Goal: Find specific page/section: Find specific page/section

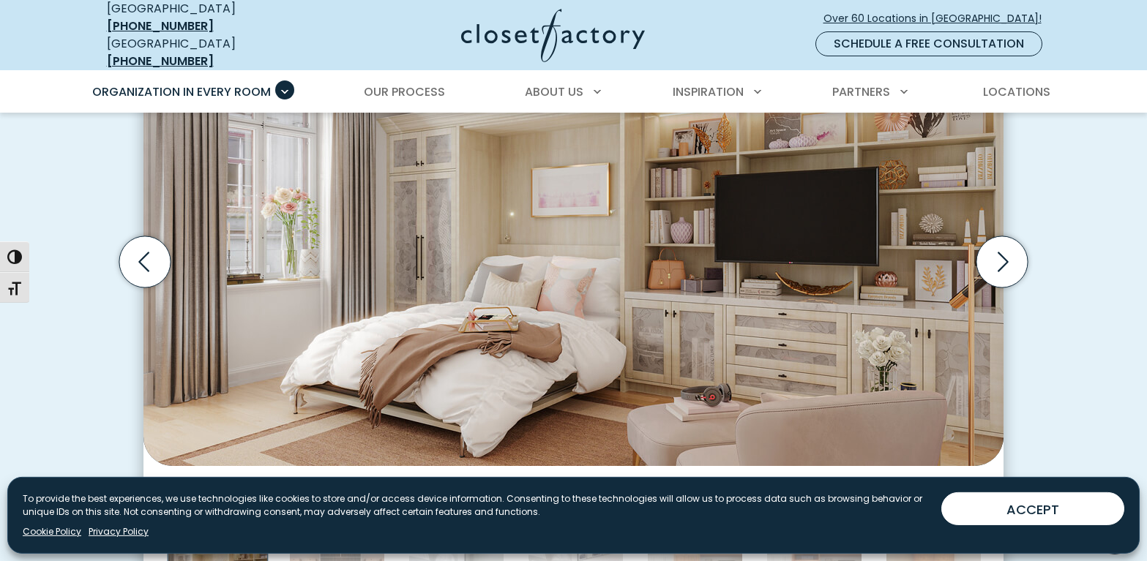
scroll to position [506, 0]
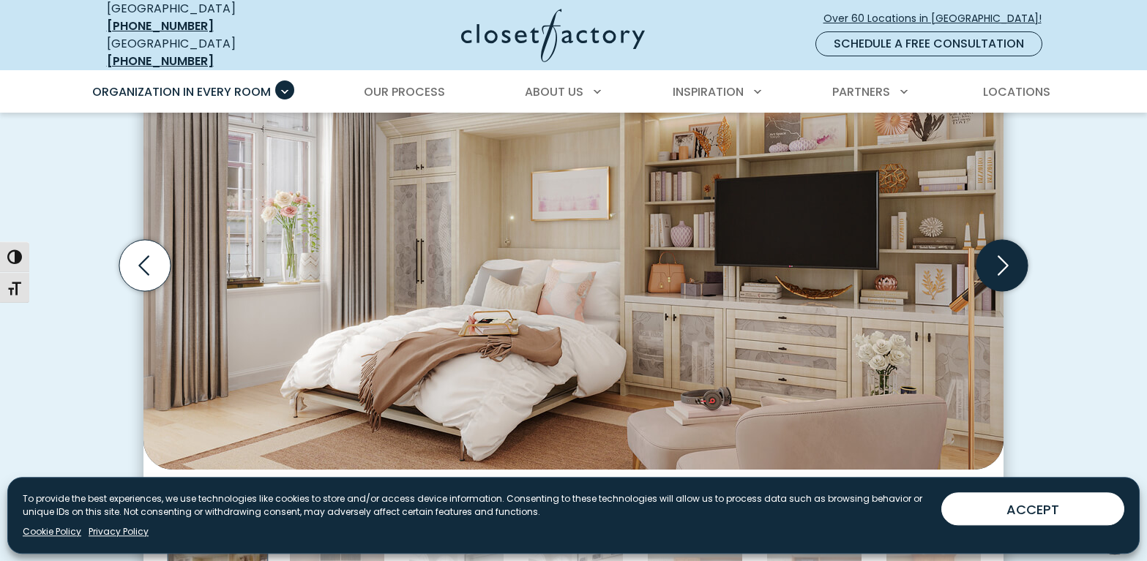
click at [1012, 245] on icon "Next slide" at bounding box center [1001, 265] width 51 height 51
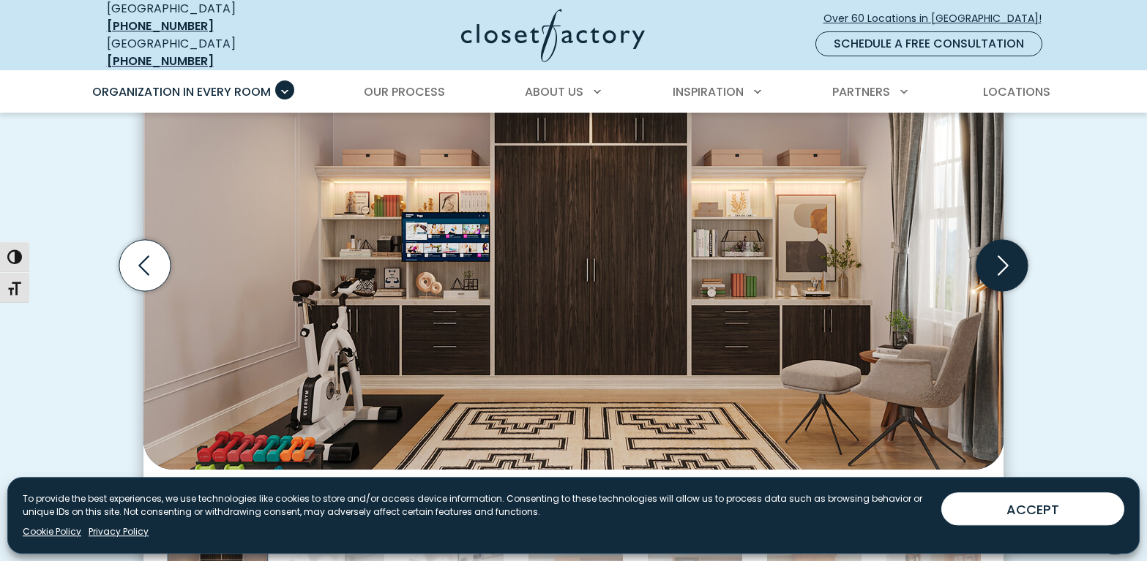
click at [1012, 245] on icon "Next slide" at bounding box center [1001, 265] width 51 height 51
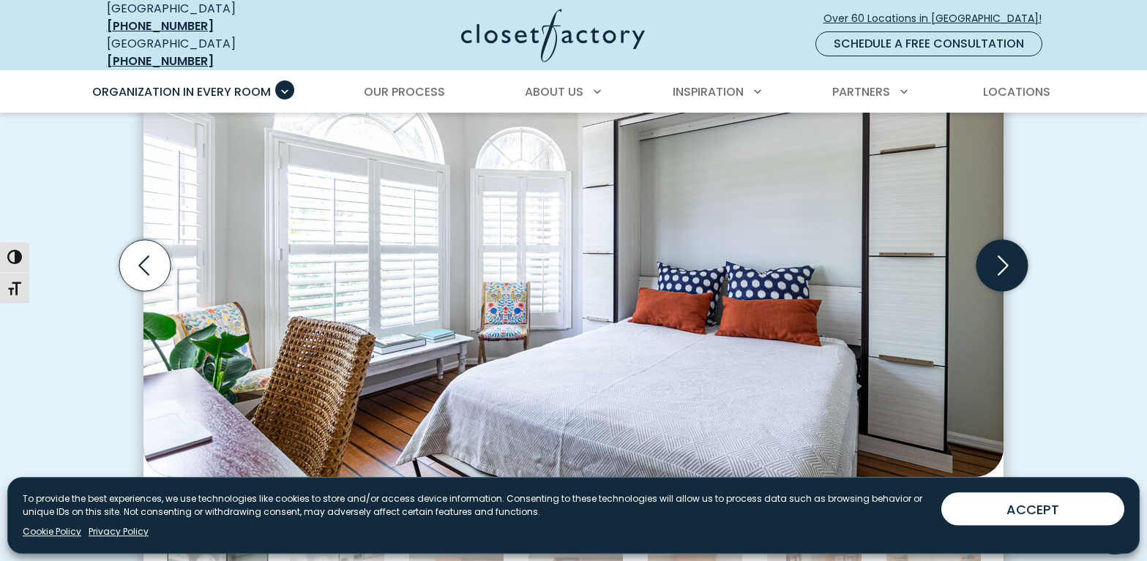
click at [1012, 245] on icon "Next slide" at bounding box center [1001, 265] width 51 height 51
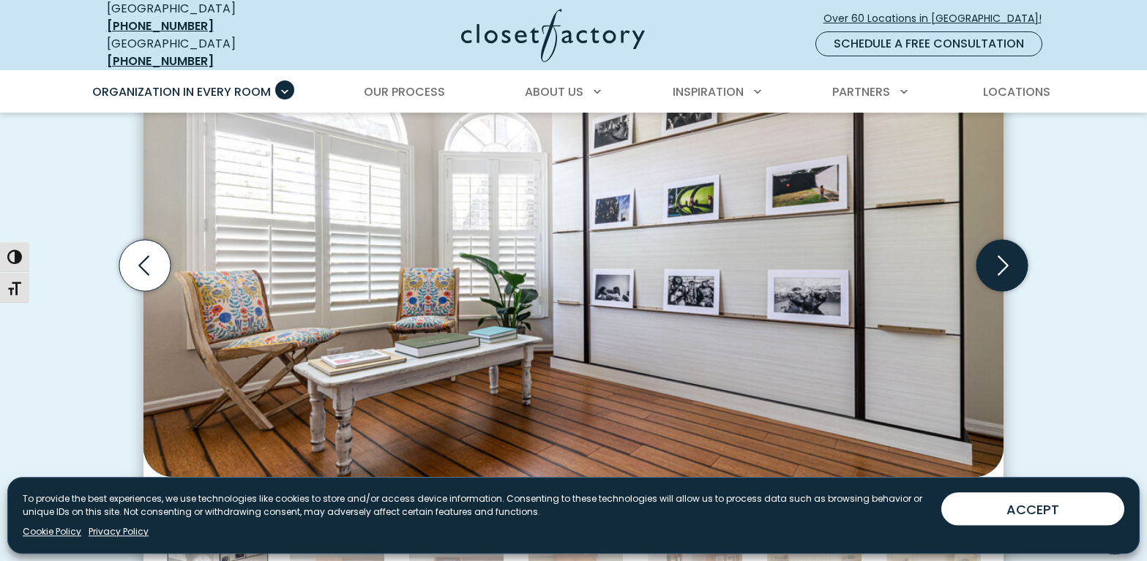
click at [1012, 245] on icon "Next slide" at bounding box center [1001, 265] width 51 height 51
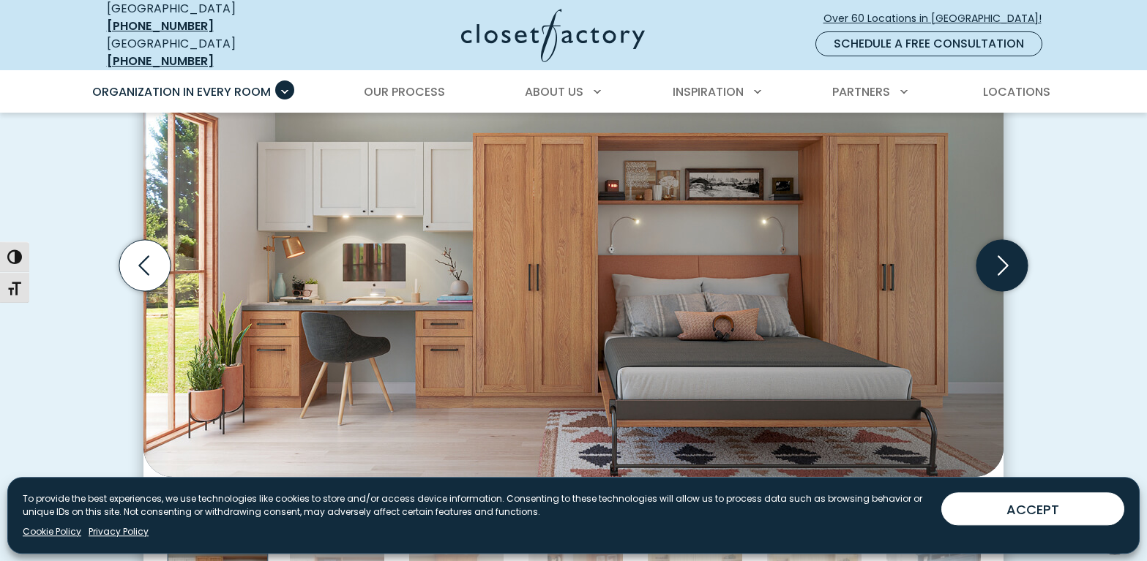
click at [1012, 245] on icon "Next slide" at bounding box center [1001, 265] width 51 height 51
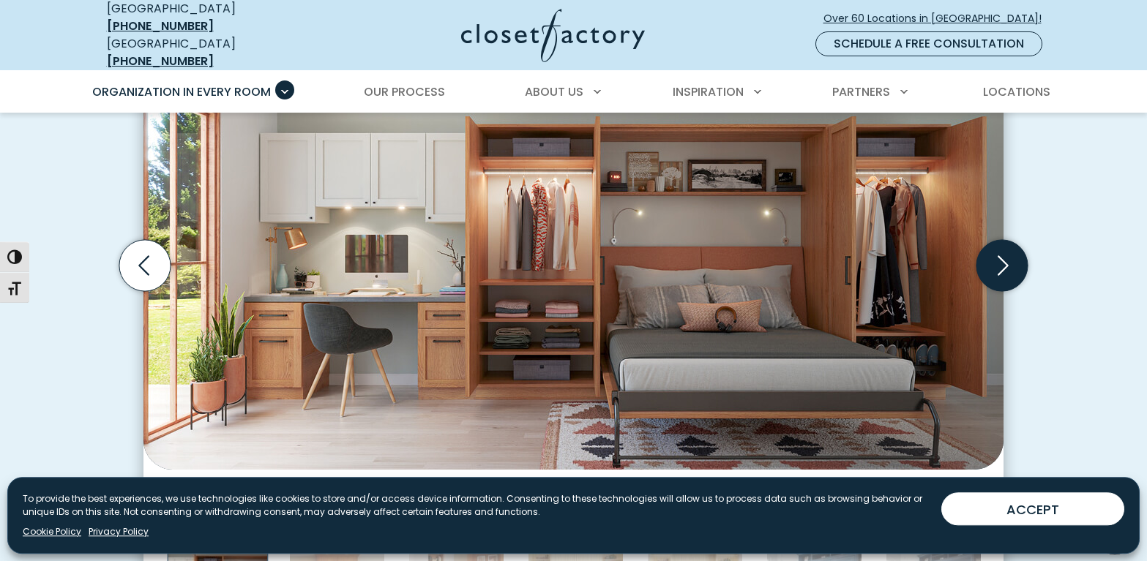
click at [1012, 245] on icon "Next slide" at bounding box center [1001, 265] width 51 height 51
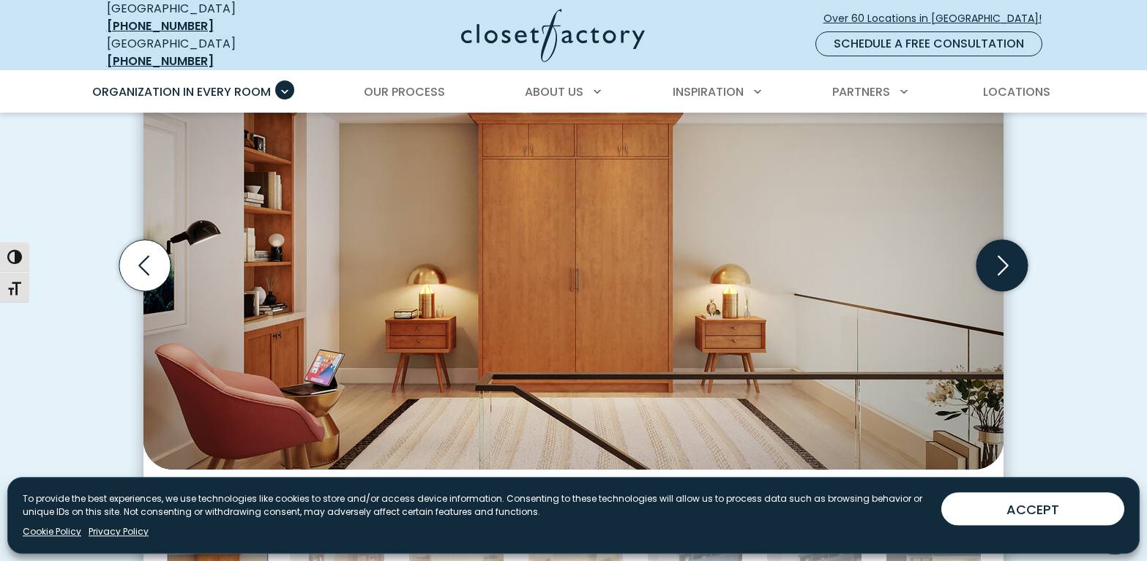
click at [1012, 245] on icon "Next slide" at bounding box center [1001, 265] width 51 height 51
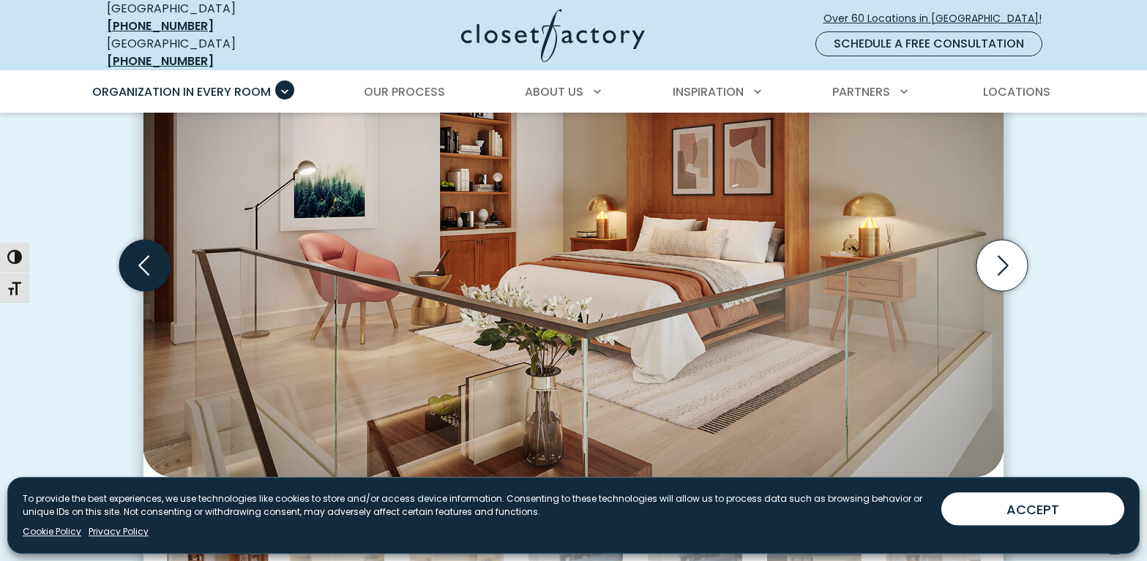
click at [163, 249] on icon "Previous slide" at bounding box center [144, 265] width 51 height 51
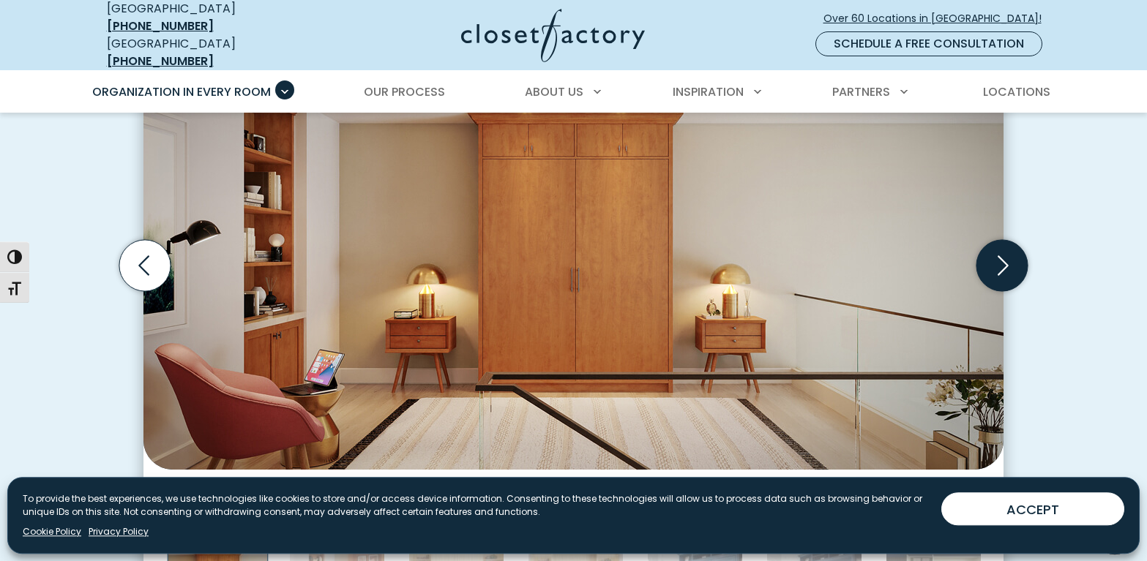
click at [1011, 247] on icon "Next slide" at bounding box center [1001, 265] width 51 height 51
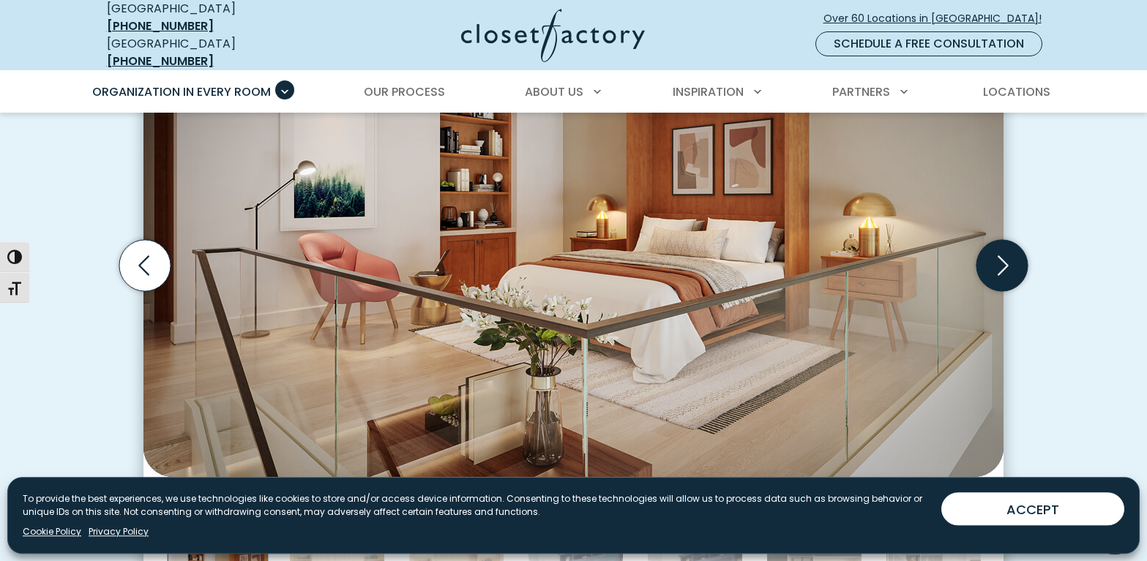
click at [1011, 247] on icon "Next slide" at bounding box center [1001, 265] width 51 height 51
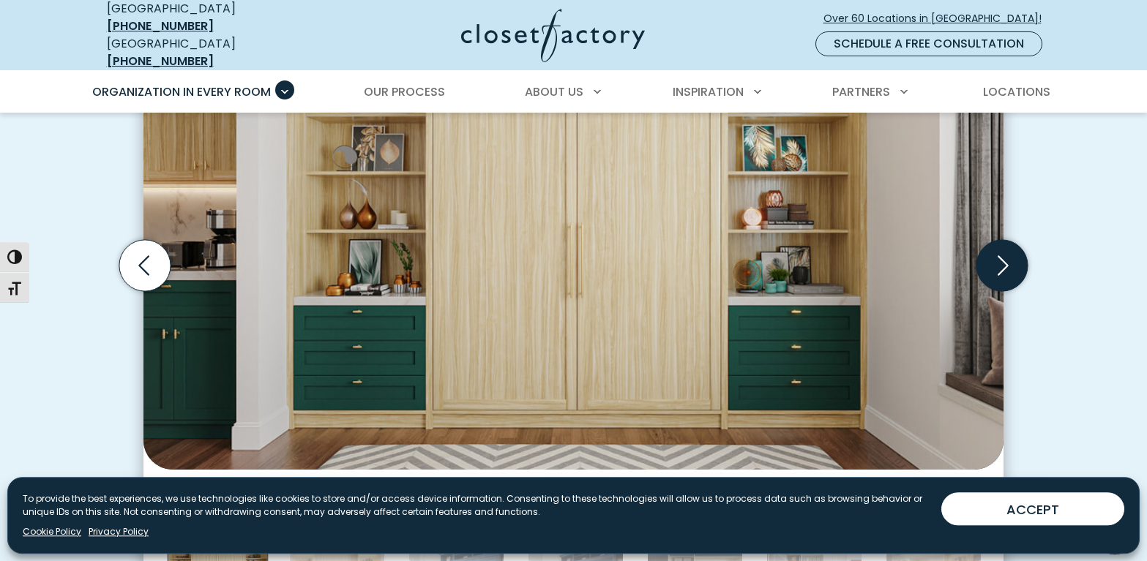
click at [1011, 247] on icon "Next slide" at bounding box center [1001, 265] width 51 height 51
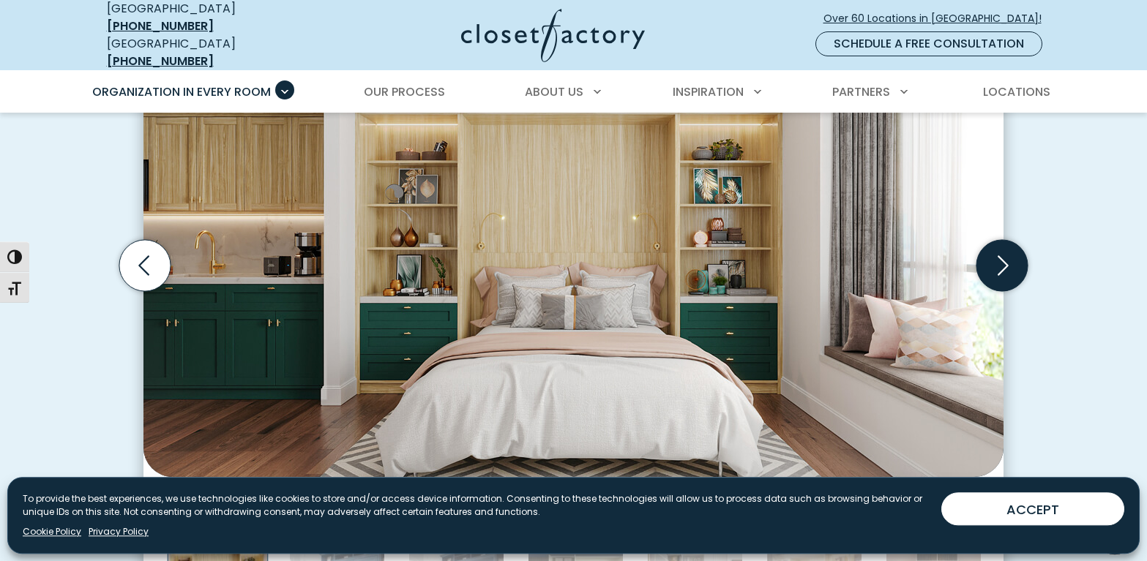
click at [1011, 247] on icon "Next slide" at bounding box center [1001, 265] width 51 height 51
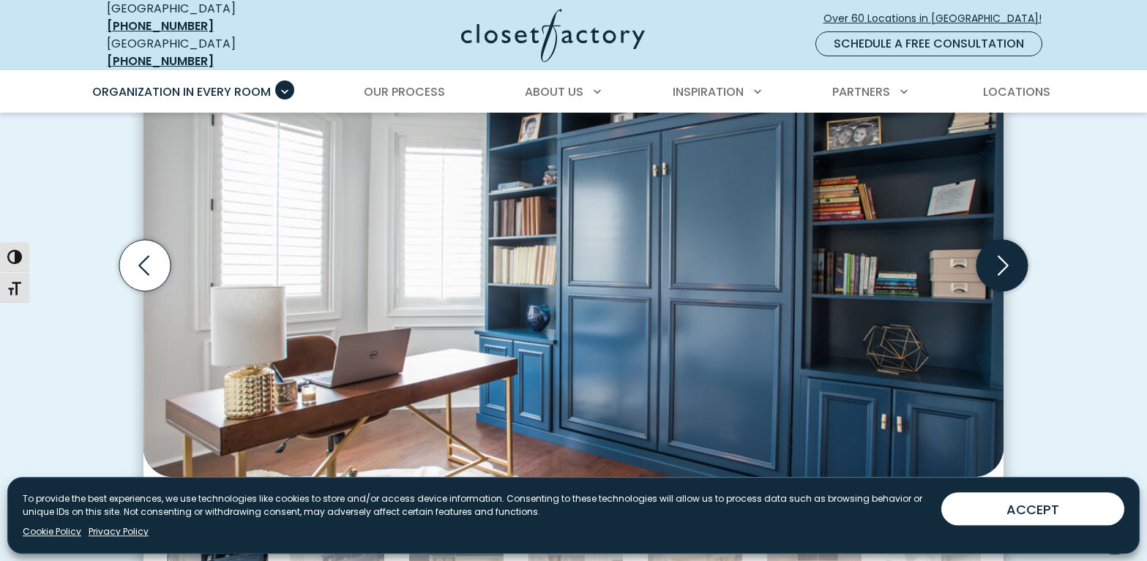
click at [1011, 247] on icon "Next slide" at bounding box center [1001, 265] width 51 height 51
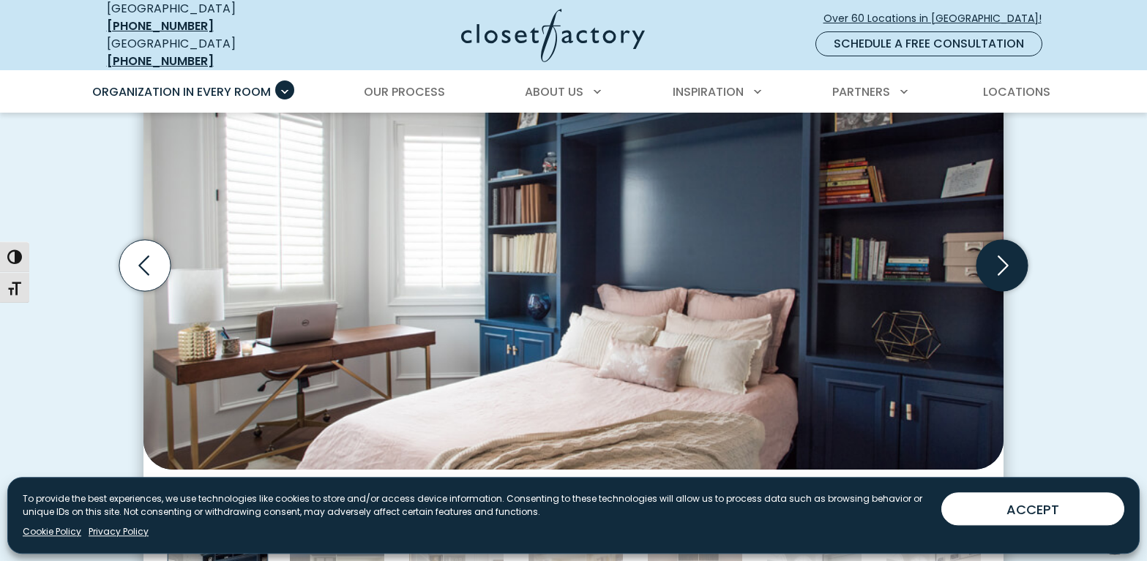
click at [1011, 247] on icon "Next slide" at bounding box center [1001, 265] width 51 height 51
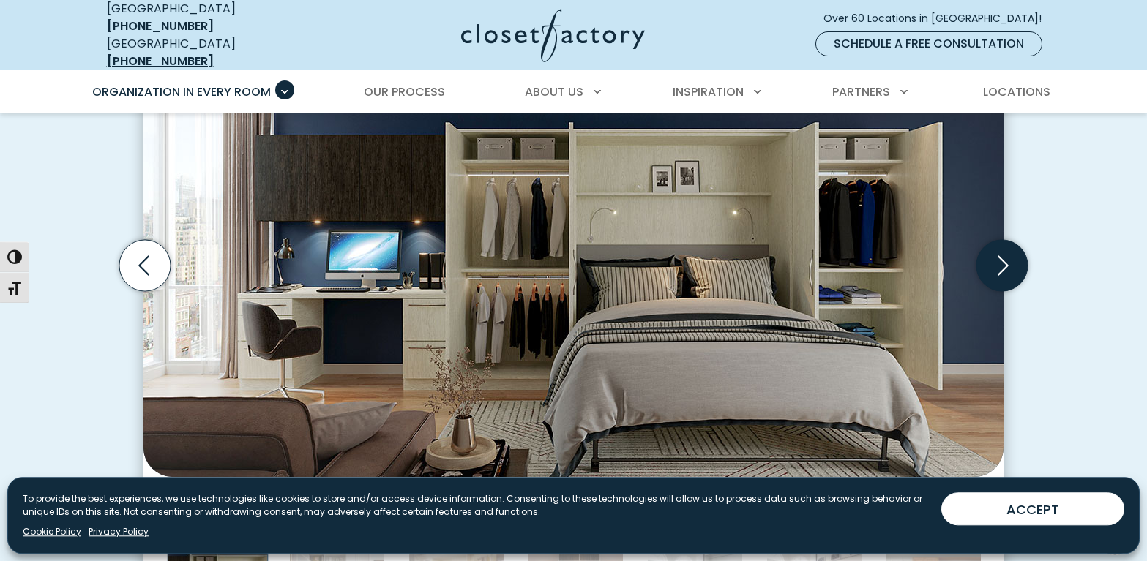
click at [1011, 247] on icon "Next slide" at bounding box center [1001, 265] width 51 height 51
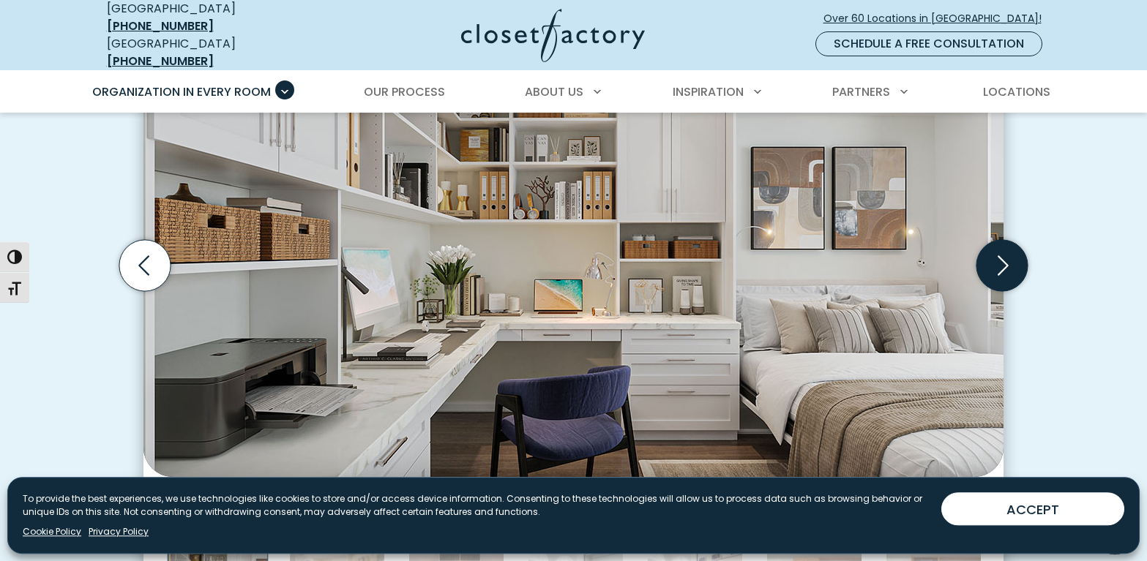
click at [1011, 247] on icon "Next slide" at bounding box center [1001, 265] width 51 height 51
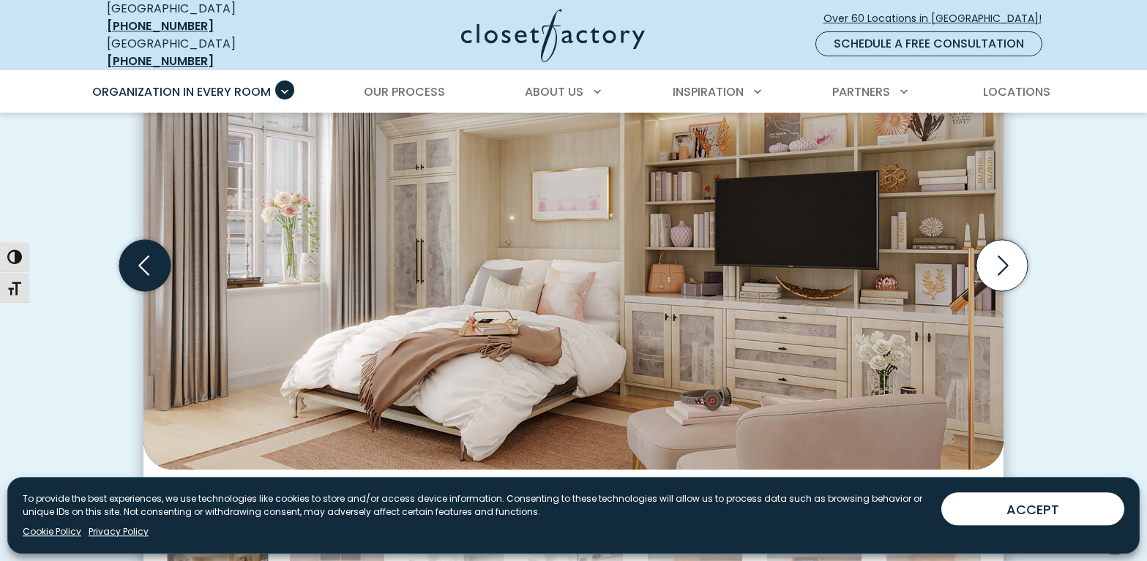
click at [131, 257] on icon "Previous slide" at bounding box center [144, 265] width 51 height 51
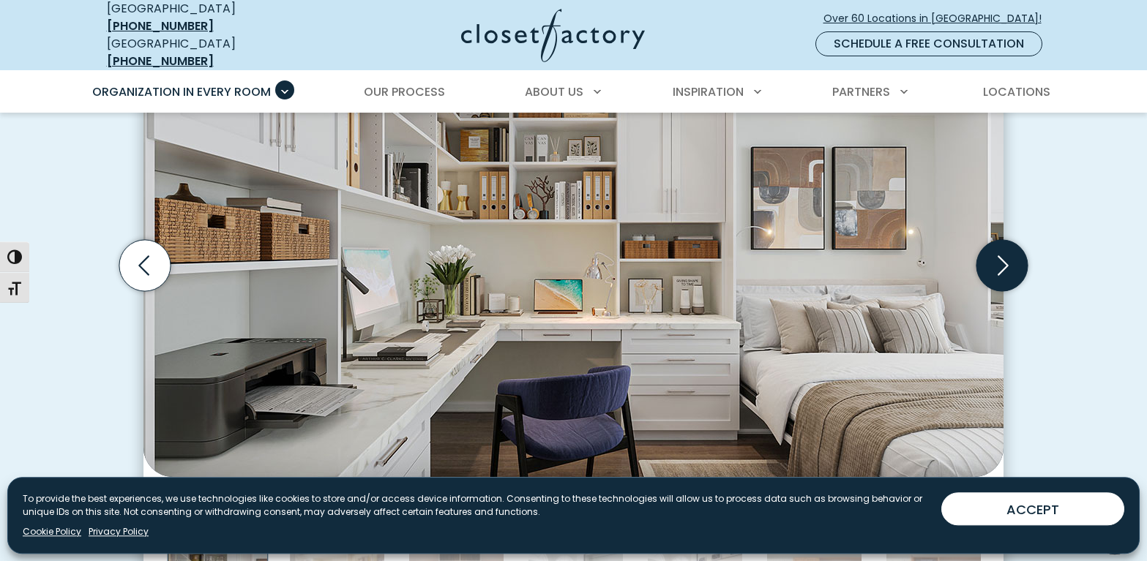
click at [1011, 243] on icon "Next slide" at bounding box center [1001, 265] width 51 height 51
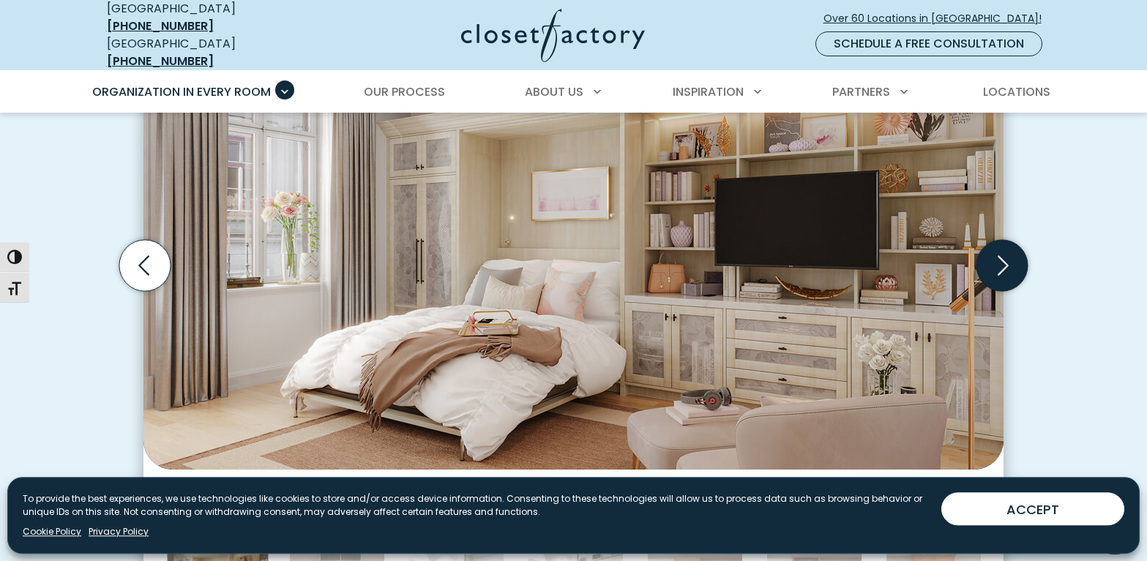
click at [1011, 243] on icon "Next slide" at bounding box center [1001, 265] width 51 height 51
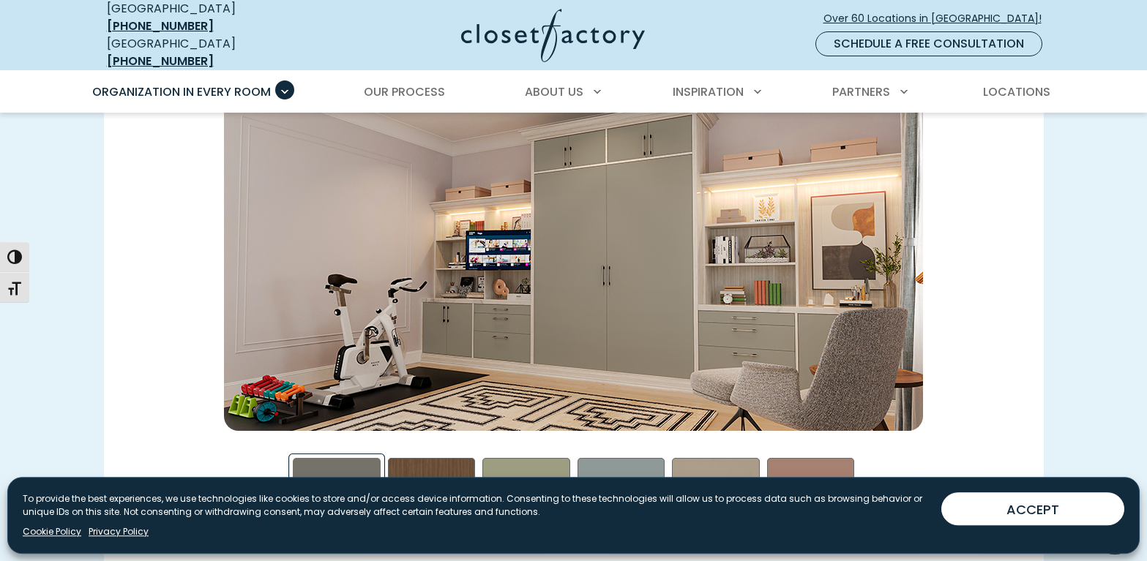
scroll to position [2122, 0]
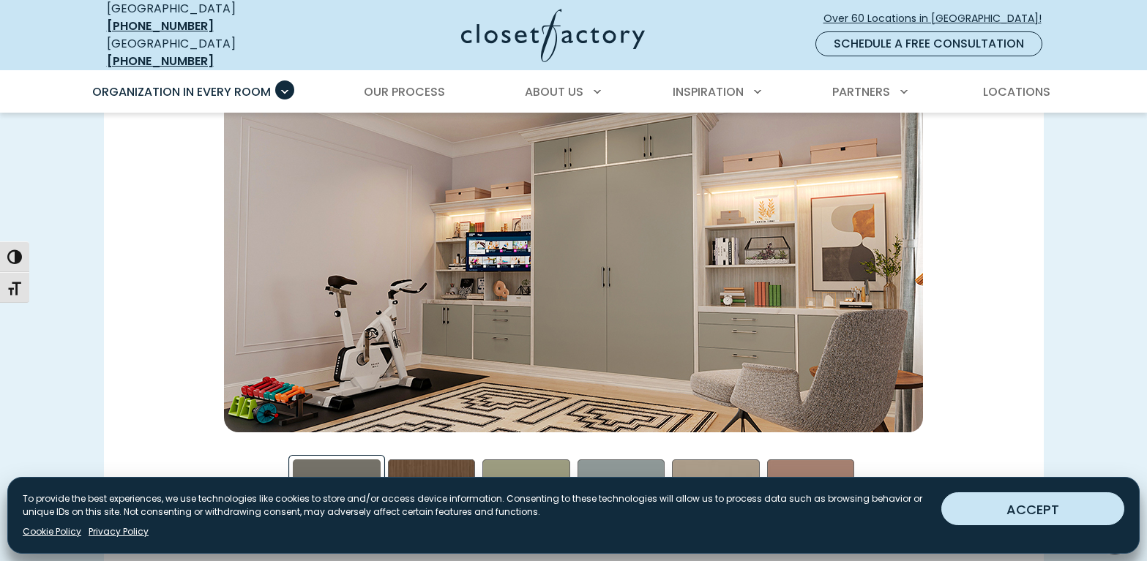
click at [1017, 505] on button "ACCEPT" at bounding box center [1032, 509] width 183 height 33
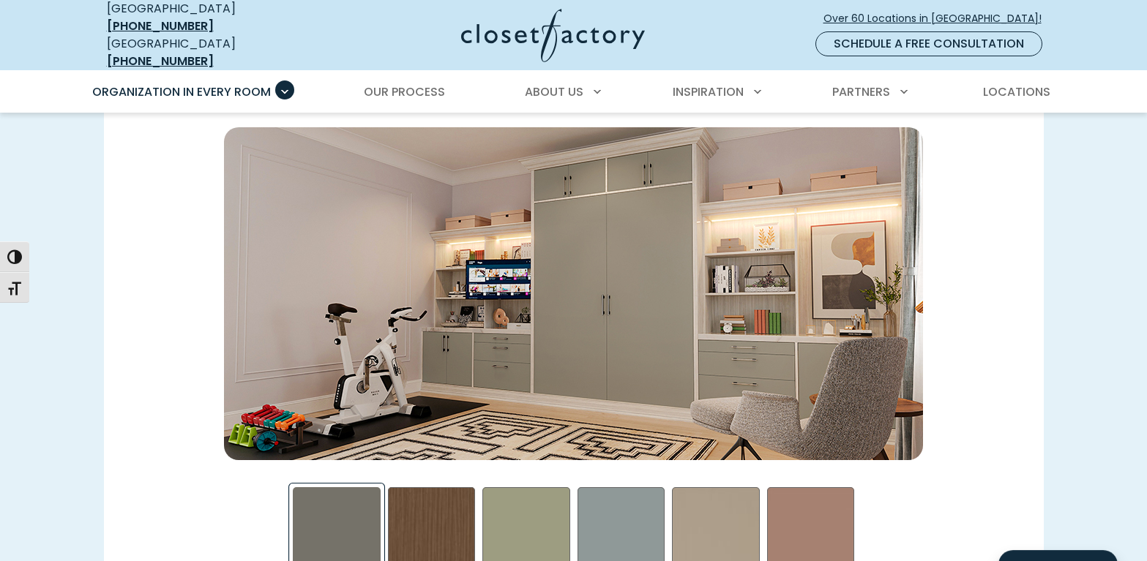
scroll to position [2095, 0]
click at [403, 522] on div "Rocky Mountain Swatch" at bounding box center [432, 531] width 88 height 88
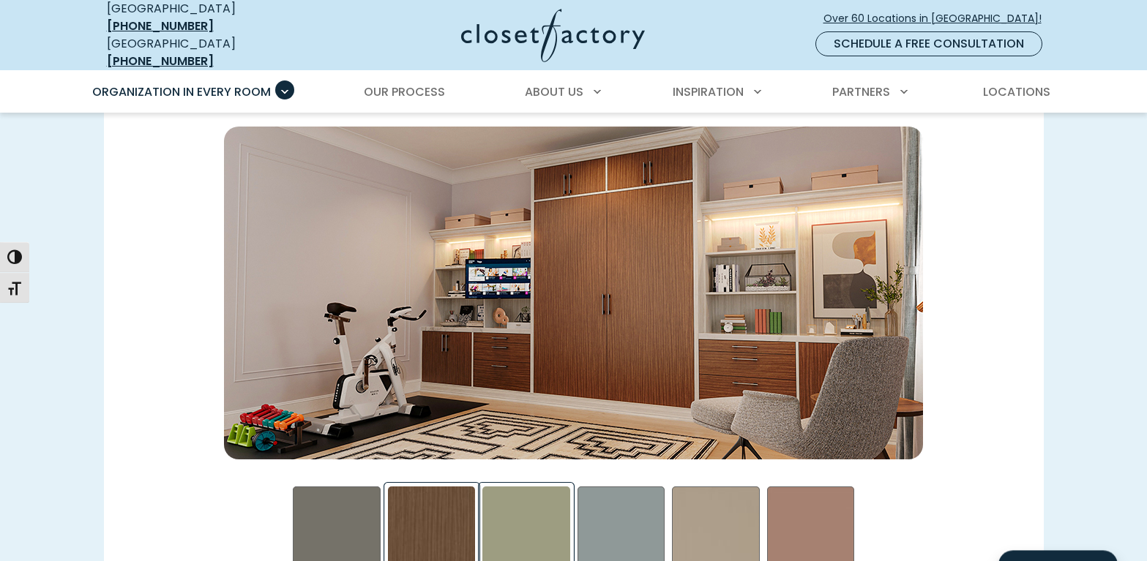
click at [506, 526] on div "Sage Swatch" at bounding box center [526, 531] width 88 height 88
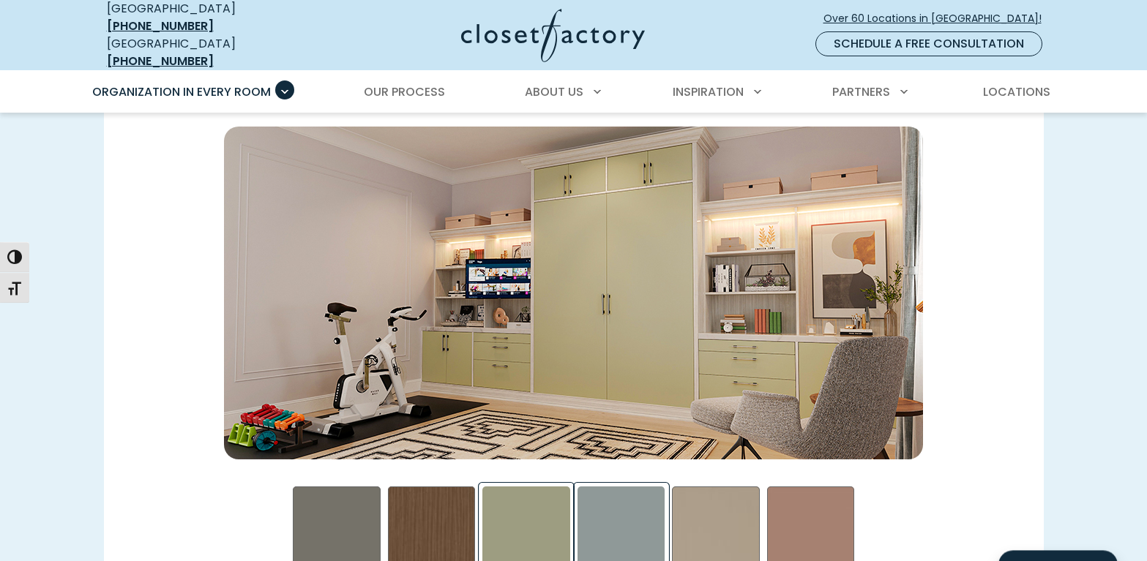
click at [613, 541] on div "Steel Blue Swatch" at bounding box center [621, 531] width 88 height 88
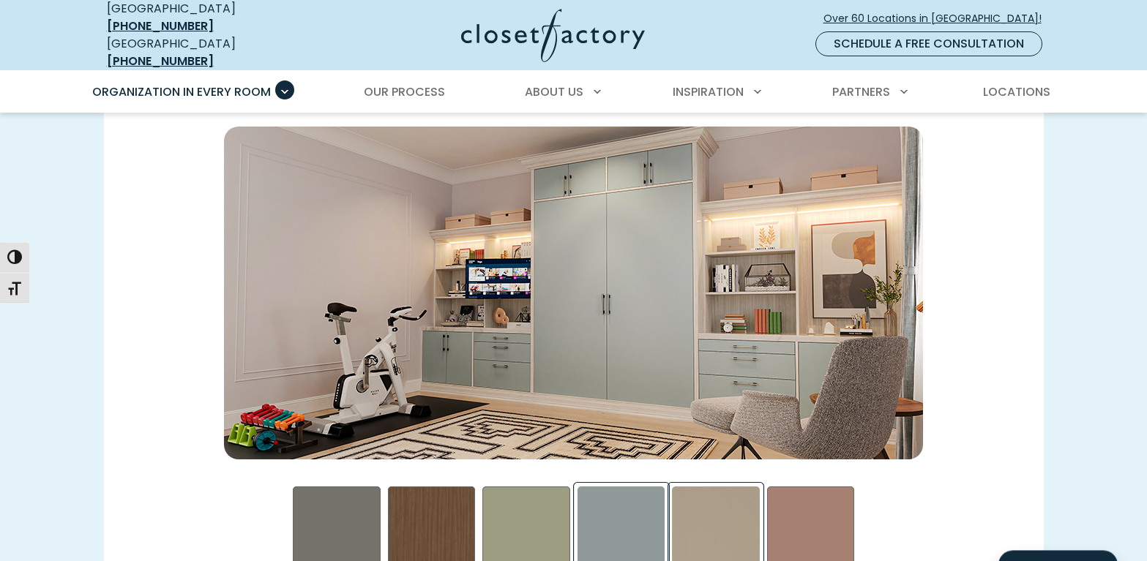
click at [688, 536] on div "Daybreak Swatch" at bounding box center [716, 531] width 88 height 88
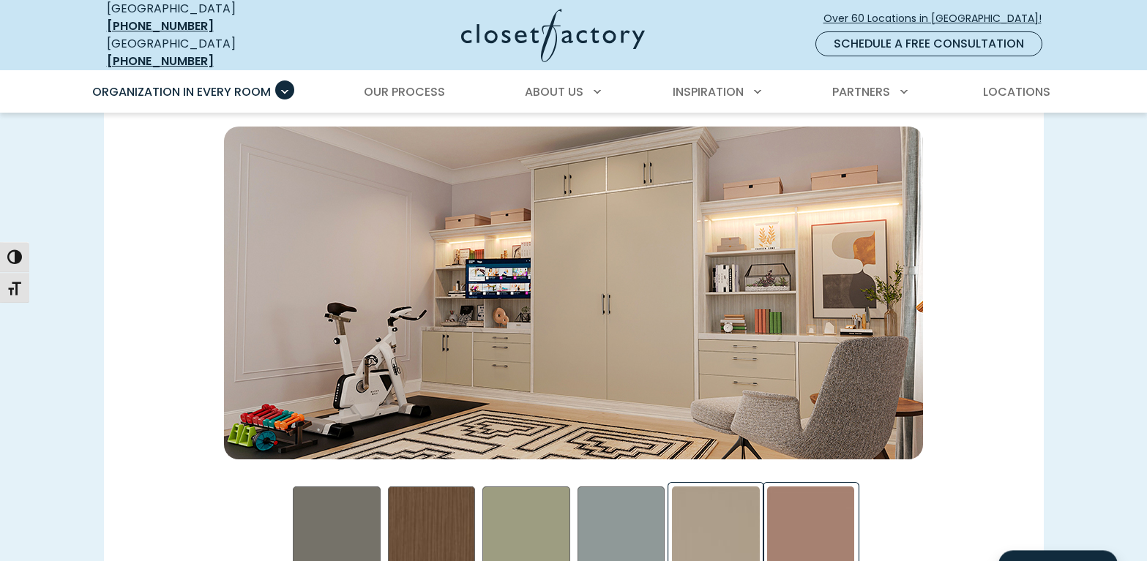
click at [826, 531] on div "Terrarosa Swatch" at bounding box center [811, 531] width 88 height 88
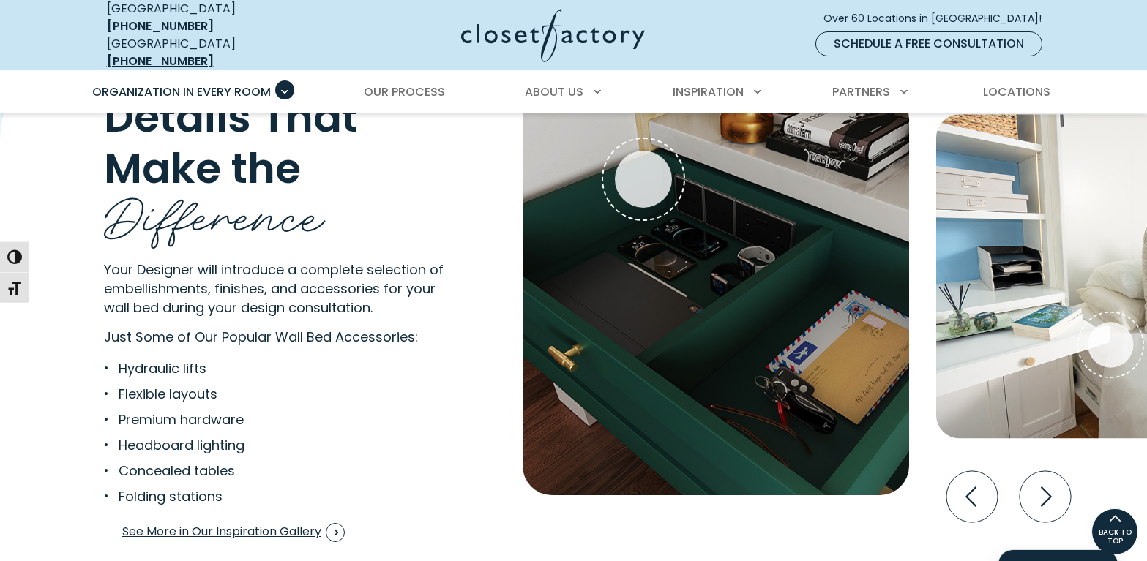
scroll to position [2792, 0]
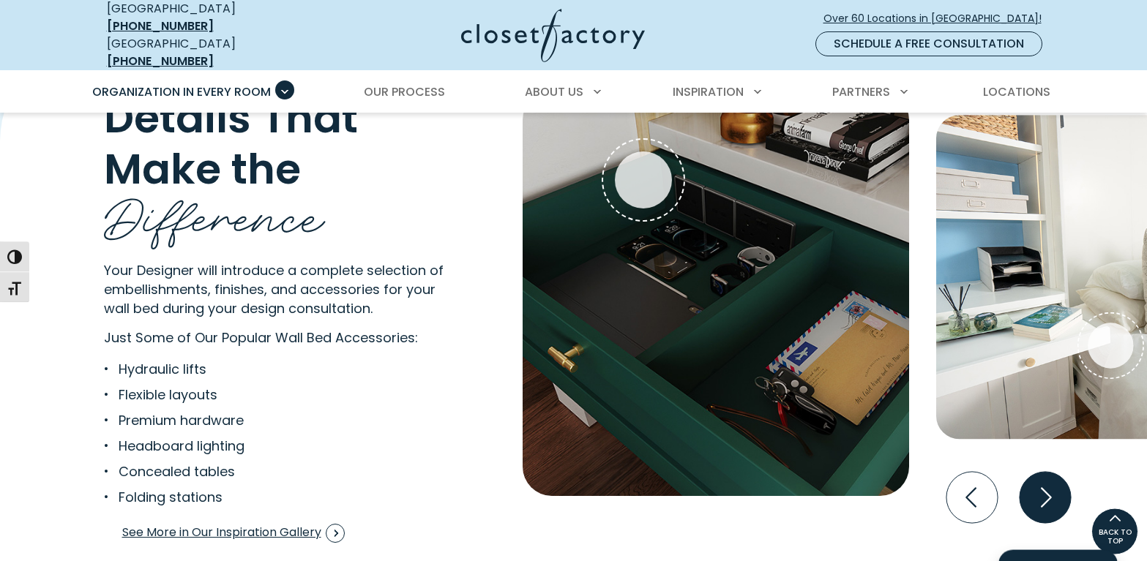
click at [1046, 495] on icon "Next slide" at bounding box center [1044, 497] width 51 height 51
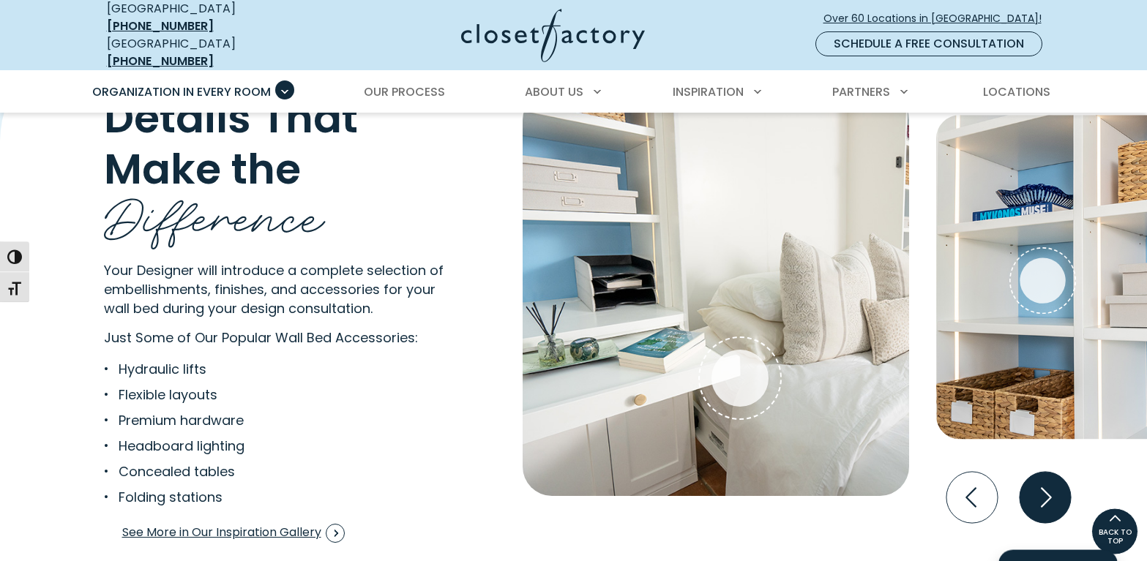
click at [1046, 495] on icon "Next slide" at bounding box center [1044, 497] width 51 height 51
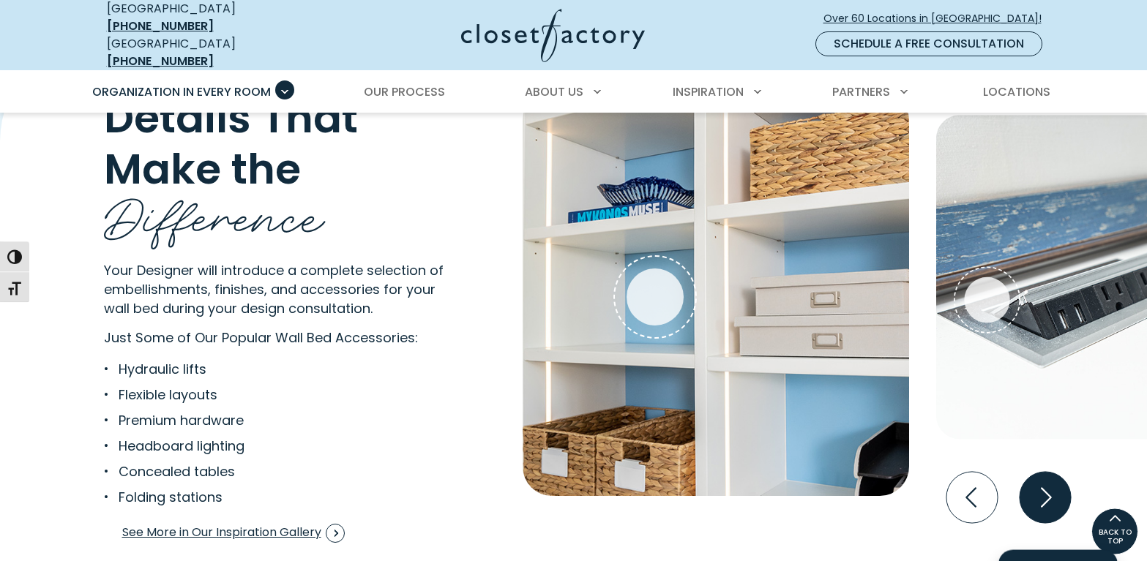
click at [1046, 495] on icon "Next slide" at bounding box center [1044, 497] width 51 height 51
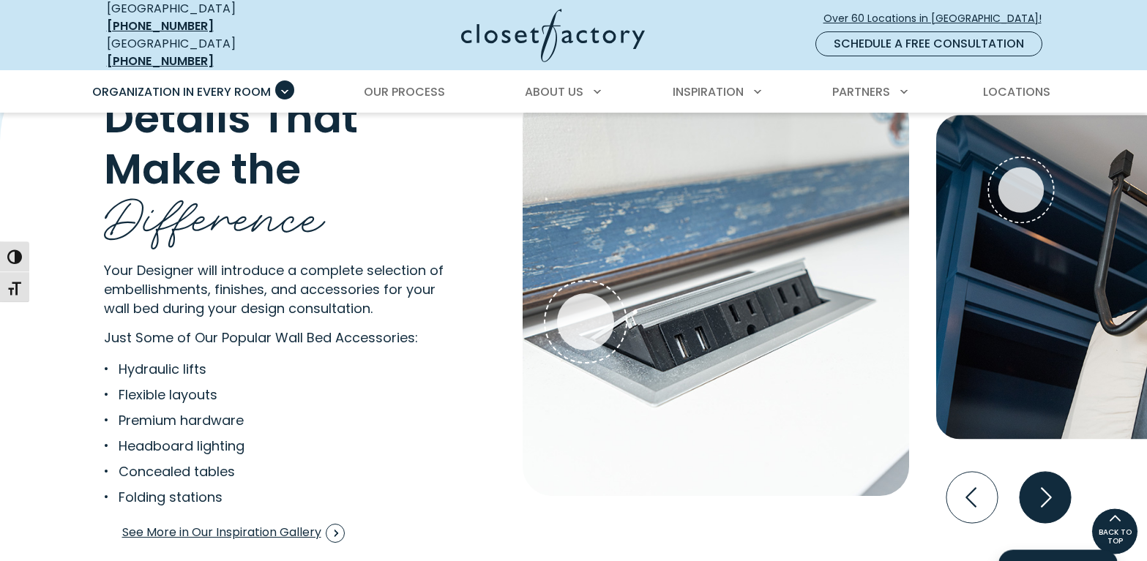
click at [1046, 495] on icon "Next slide" at bounding box center [1044, 497] width 51 height 51
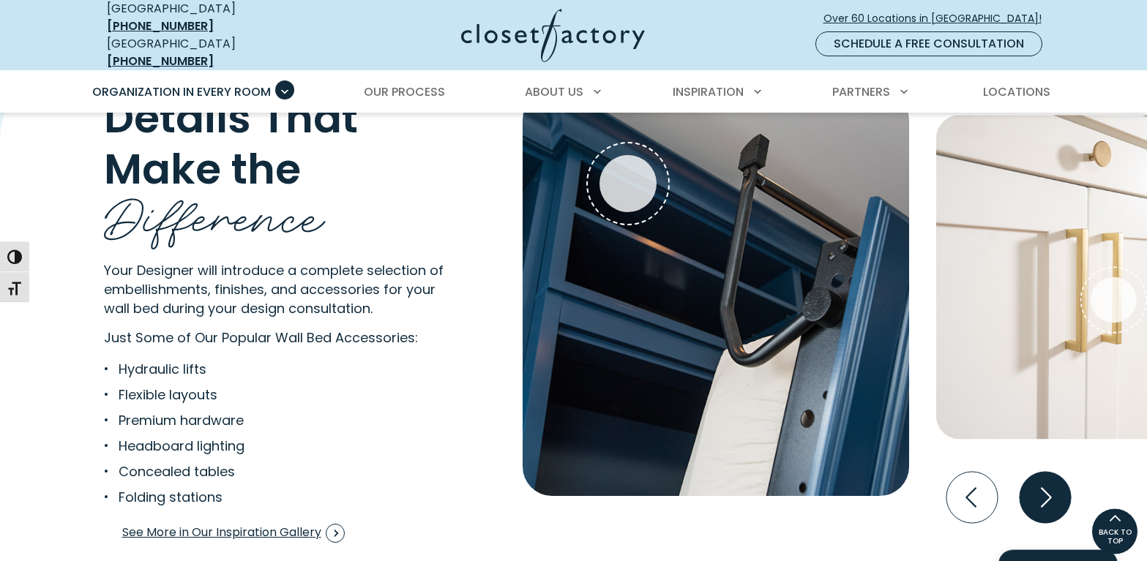
click at [1046, 495] on icon "Next slide" at bounding box center [1044, 497] width 51 height 51
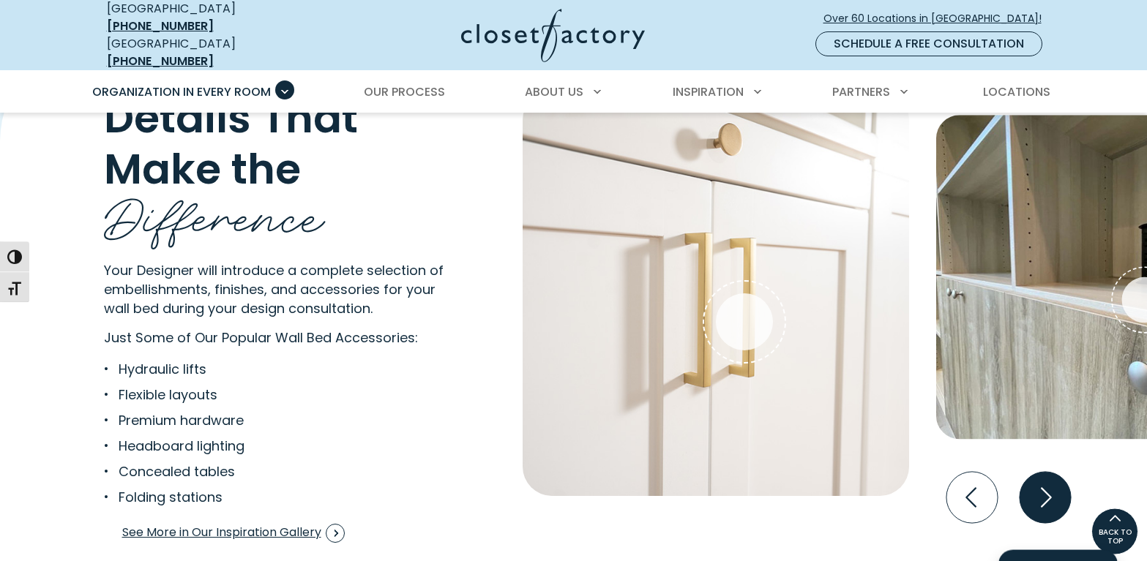
click at [1046, 495] on icon "Next slide" at bounding box center [1044, 497] width 51 height 51
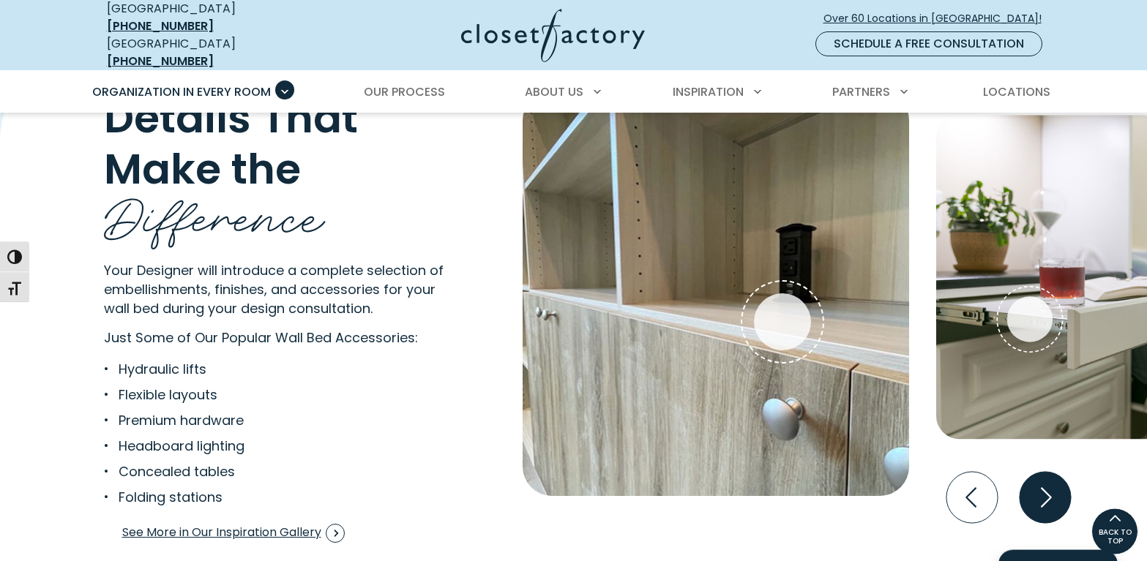
click at [1046, 495] on icon "Next slide" at bounding box center [1044, 497] width 51 height 51
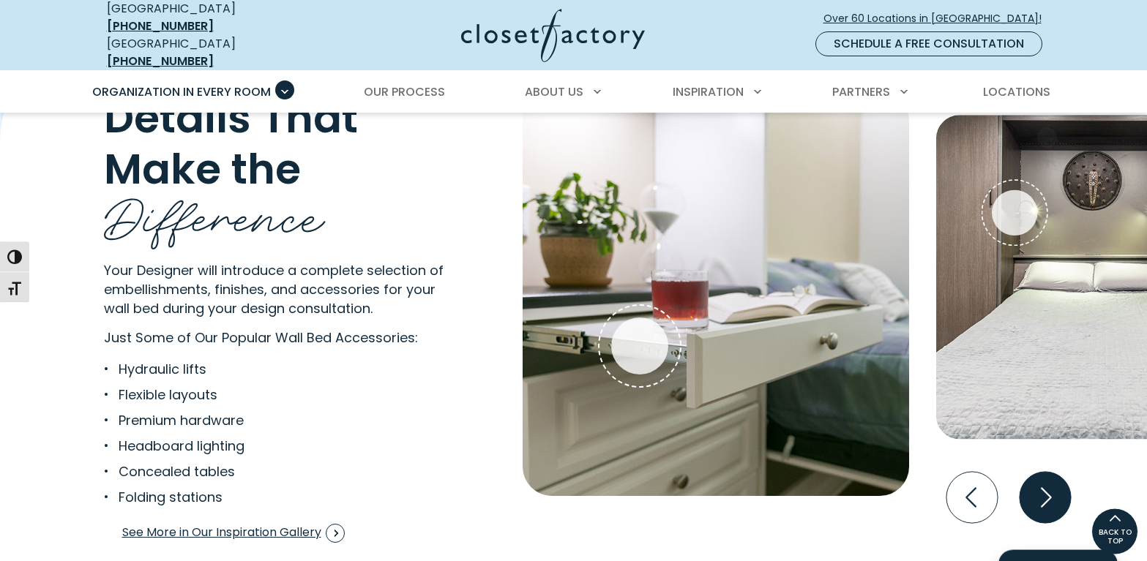
click at [1046, 495] on icon "Next slide" at bounding box center [1044, 497] width 51 height 51
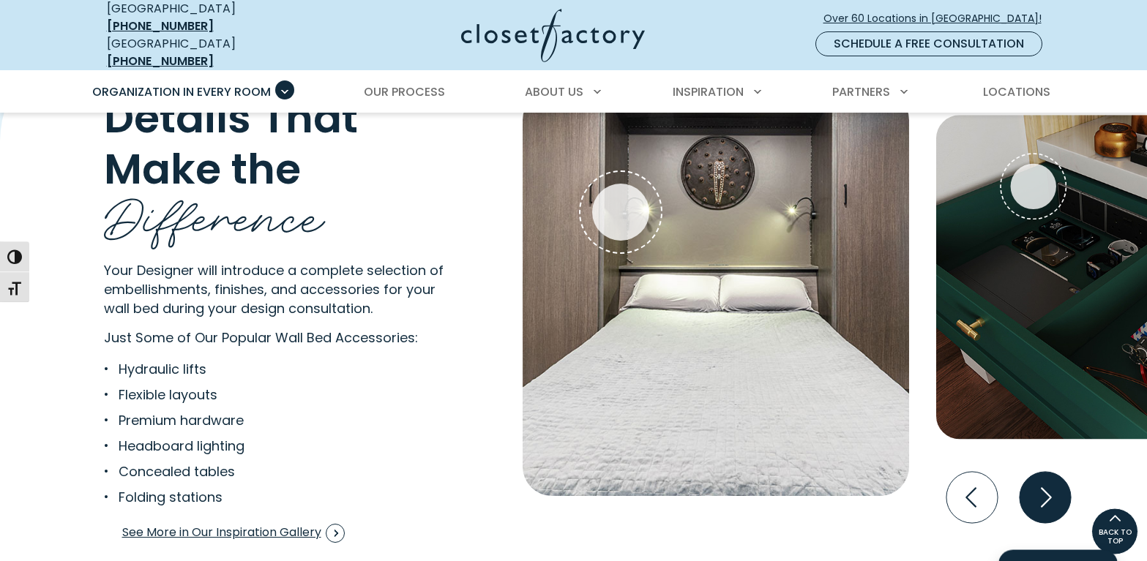
click at [1046, 495] on icon "Next slide" at bounding box center [1044, 497] width 51 height 51
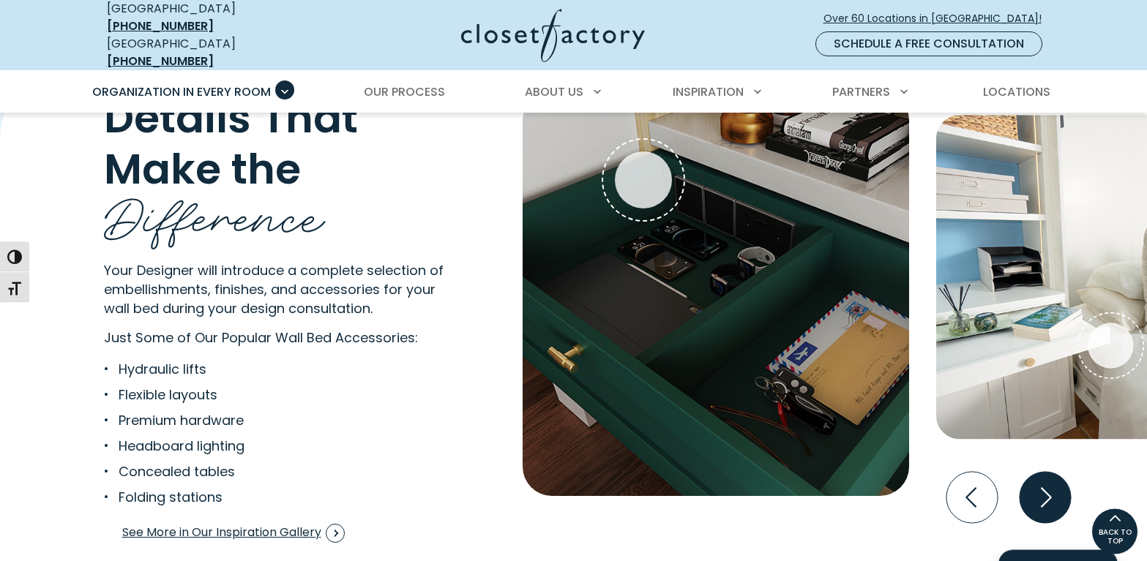
click at [1046, 495] on icon "Next slide" at bounding box center [1044, 497] width 51 height 51
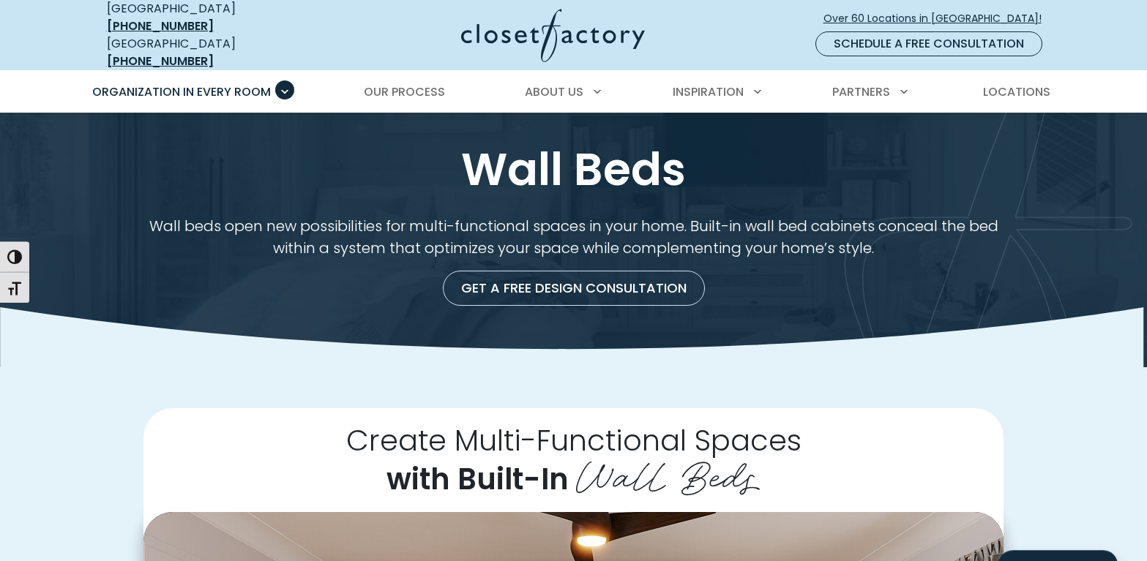
scroll to position [0, 0]
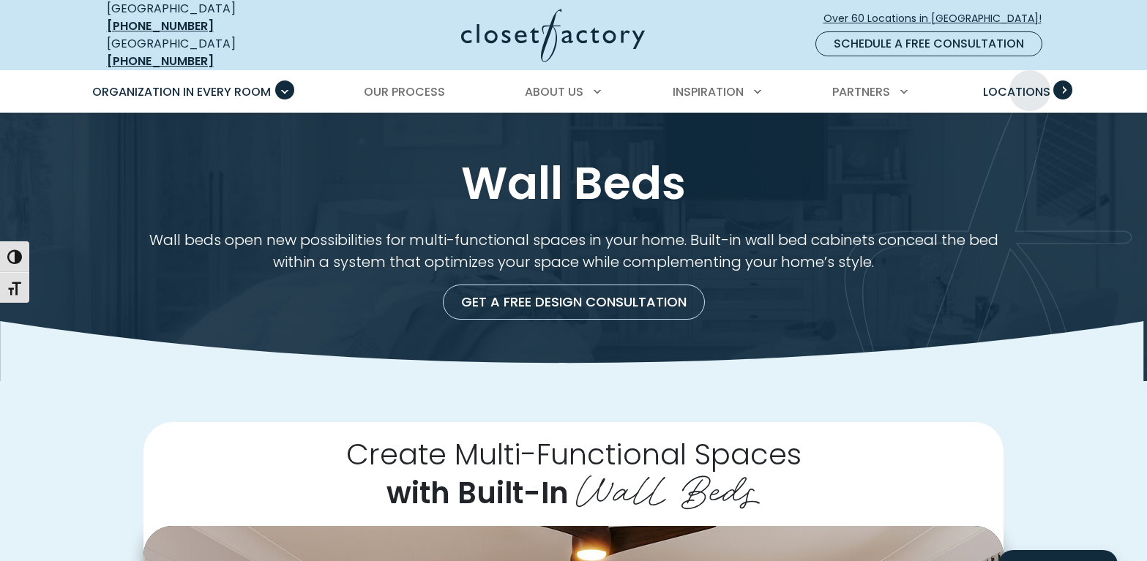
click at [1030, 83] on span "Locations" at bounding box center [1016, 91] width 67 height 17
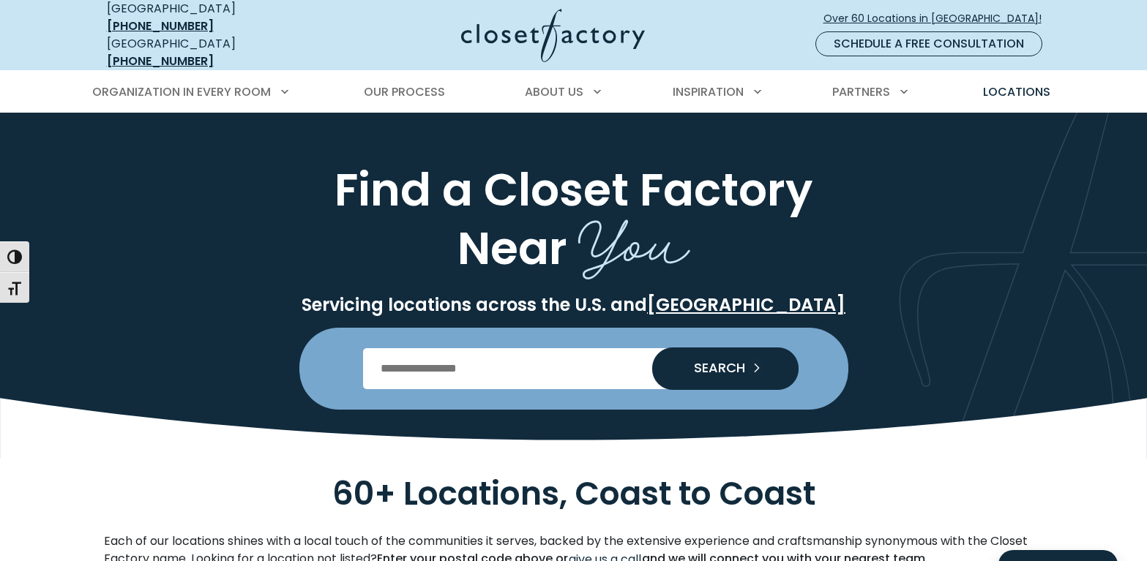
click at [493, 353] on input "Enter Postal Code" at bounding box center [573, 368] width 421 height 41
type input "*****"
click at [652, 348] on button "SEARCH" at bounding box center [725, 369] width 146 height 42
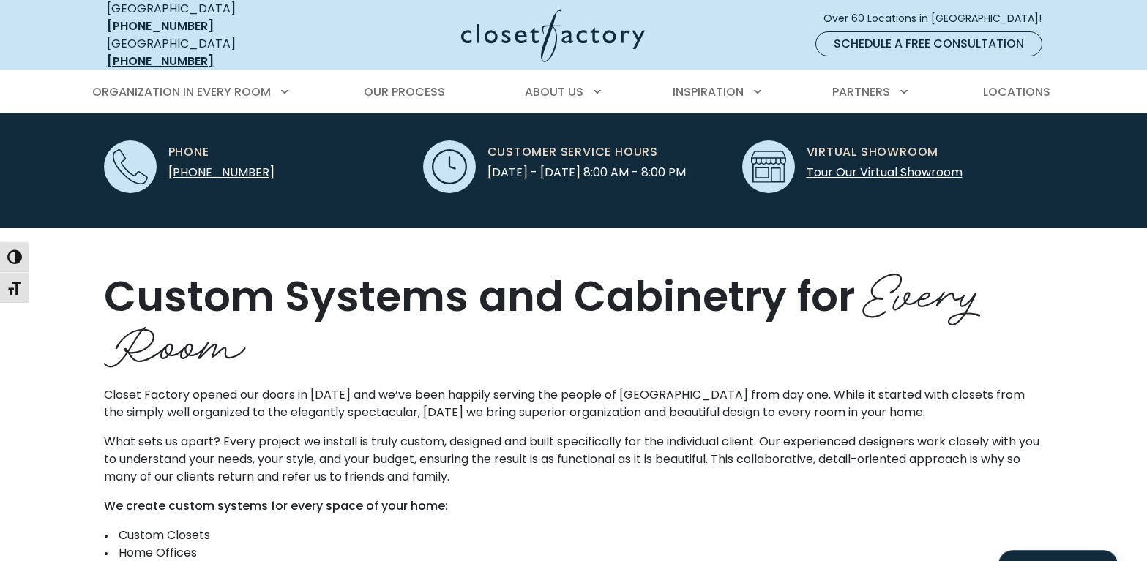
scroll to position [485, 0]
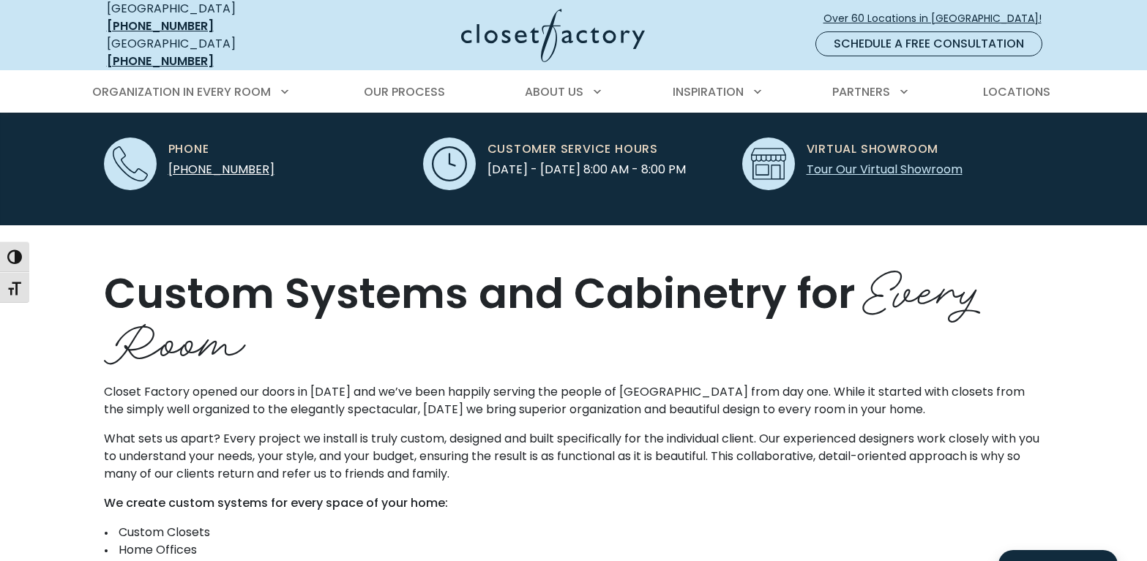
click at [848, 161] on link "Tour Our Virtual Showroom" at bounding box center [884, 169] width 156 height 17
